Goal: Task Accomplishment & Management: Manage account settings

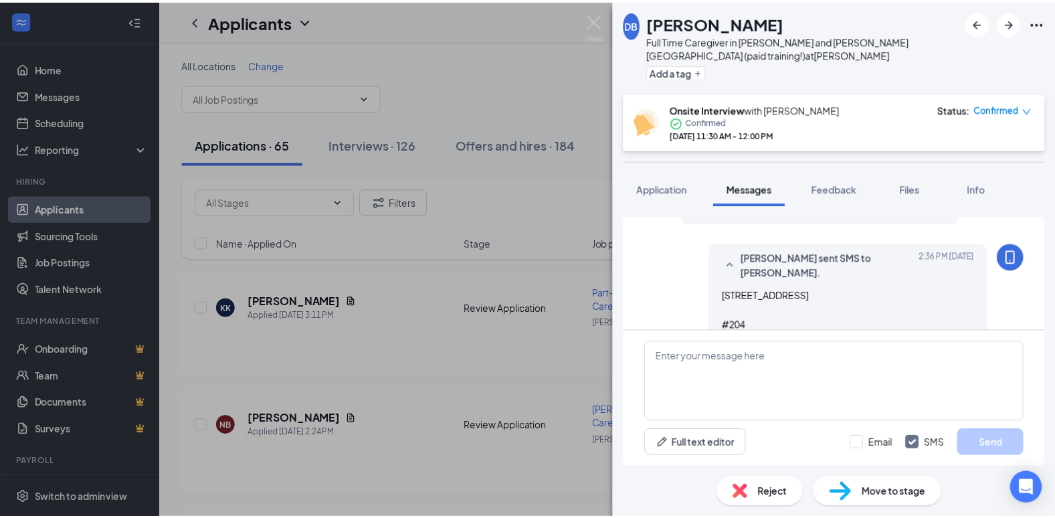
scroll to position [534, 0]
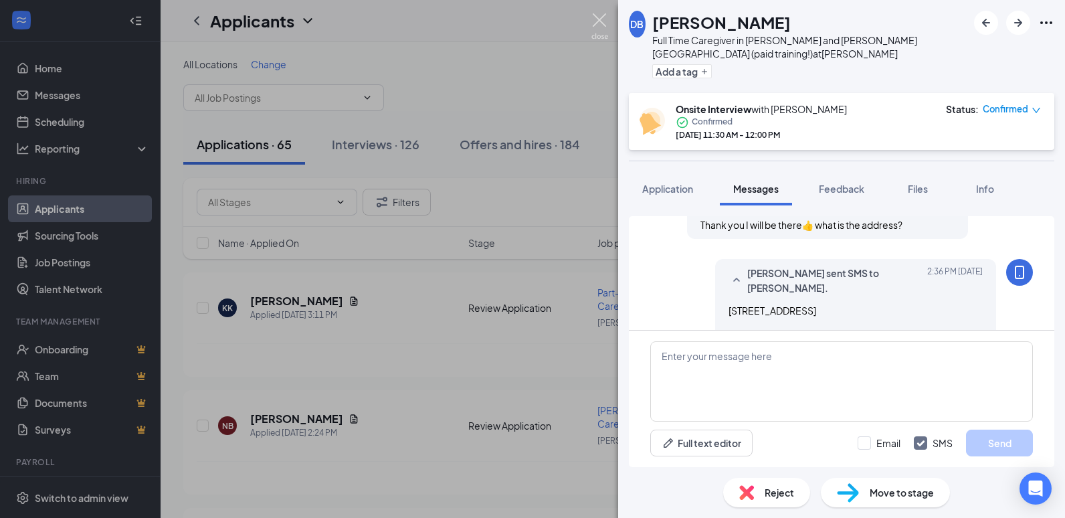
click at [604, 17] on img at bounding box center [599, 26] width 17 height 26
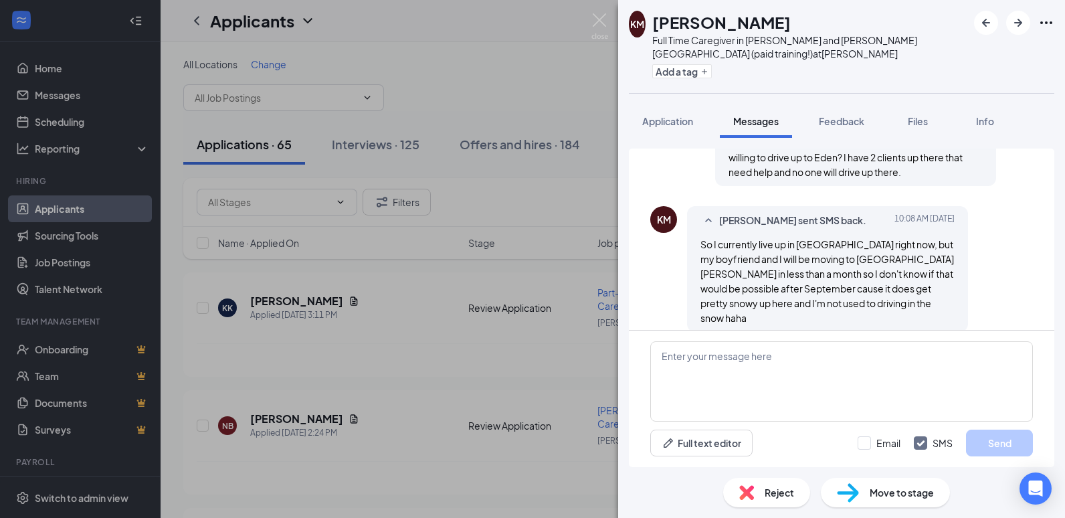
scroll to position [571, 0]
